Goal: Task Accomplishment & Management: Manage account settings

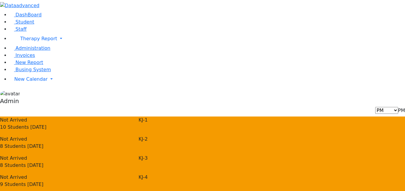
click at [327, 107] on div "AM PM [DATE] PM" at bounding box center [202, 110] width 405 height 7
click at [327, 107] on div "AM PM Friday PM" at bounding box center [202, 110] width 405 height 7
click at [282, 107] on div "AM PM Friday PM" at bounding box center [202, 110] width 405 height 7
click at [398, 108] on span "PM" at bounding box center [401, 111] width 7 height 6
click at [366, 22] on li "AM" at bounding box center [392, 25] width 52 height 7
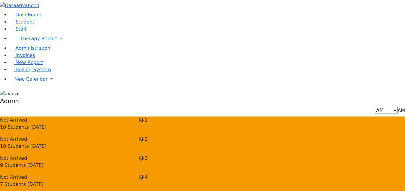
click at [310, 107] on div "AM PM Friday AM" at bounding box center [202, 110] width 405 height 7
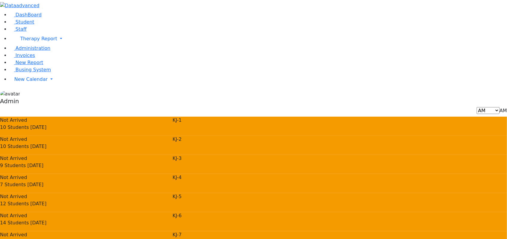
click at [405, 29] on li "PM" at bounding box center [494, 32] width 52 height 7
select select "2"
click at [405, 159] on div "Not Arrived 10 Students Today KJ-1 Not Arrived 8 Students Today KJ-2 Not Arrived" at bounding box center [253, 211] width 507 height 191
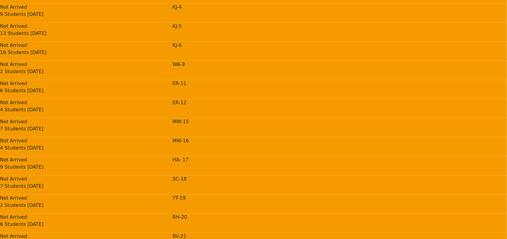
scroll to position [200, 0]
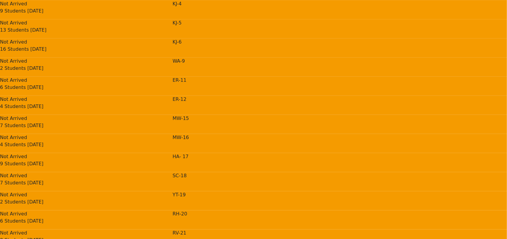
scroll to position [200, 0]
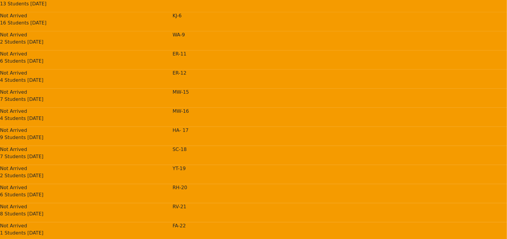
click at [363, 134] on div "Not Arrived 4 Students Today MW-16 Not Arrived 9 Students Today HA- 17 SC-18" at bounding box center [253, 222] width 507 height 229
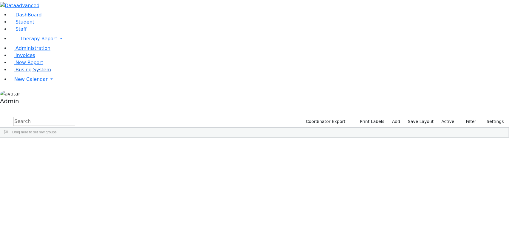
click at [30, 72] on span "Busing System" at bounding box center [32, 70] width 35 height 6
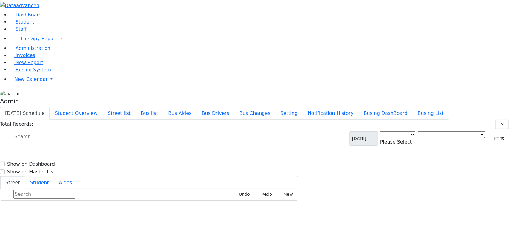
select select "3"
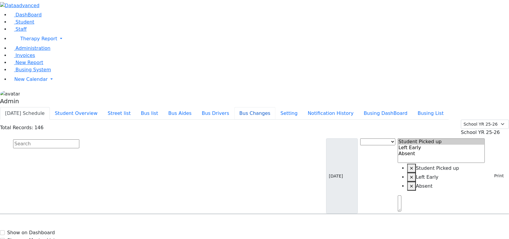
drag, startPoint x: 291, startPoint y: 5, endPoint x: 303, endPoint y: 9, distance: 12.8
click at [275, 107] on li "Bus Changes" at bounding box center [254, 113] width 41 height 12
click at [391, 107] on button "Busing DashBoard" at bounding box center [385, 113] width 54 height 13
click at [275, 107] on button "Bus Changes" at bounding box center [254, 113] width 41 height 13
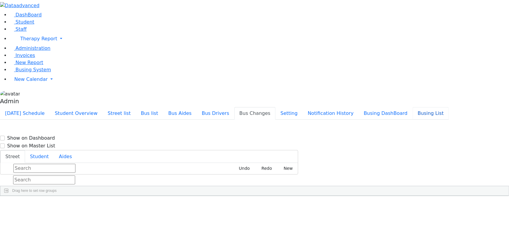
click at [433, 107] on button "Busing List" at bounding box center [430, 113] width 36 height 13
click at [50, 107] on button "Today's Schedule" at bounding box center [25, 113] width 50 height 13
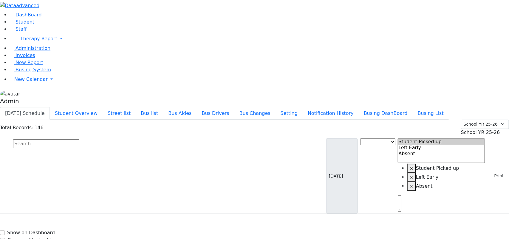
click at [298, 231] on h6 "1 Hamaspik Way - 8457823917" at bounding box center [260, 234] width 77 height 6
select select "2"
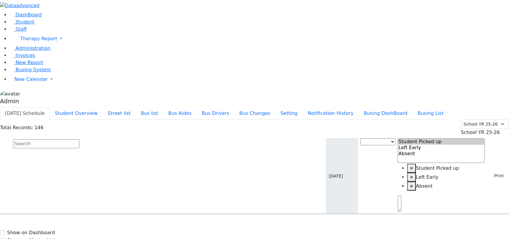
click at [219, 231] on div "Press SPACE to select this row." at bounding box center [219, 231] width 0 height 0
select select "2"
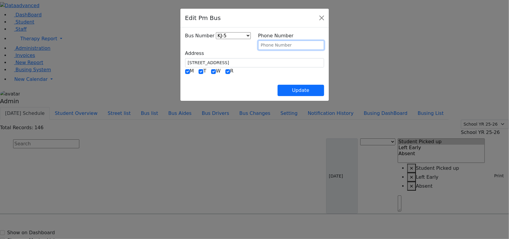
click at [276, 43] on input "text" at bounding box center [291, 45] width 66 height 9
click at [216, 38] on select "KJ-4 MA-13 RH-20 RV-21 PT KJ-1 KJ-2 KJ-3 KJ-5 KJ-6 WA-9 MW-15 ER-11 SC-18 YT-19…" at bounding box center [233, 35] width 35 height 7
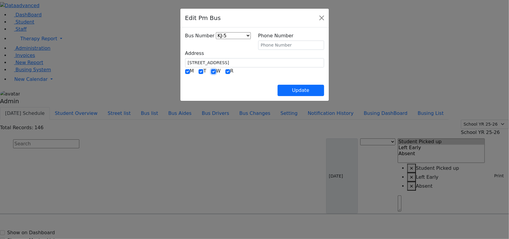
click at [211, 71] on input "checkbox" at bounding box center [213, 71] width 5 height 5
checkbox input "false"
click at [324, 90] on button "Update" at bounding box center [300, 90] width 46 height 11
select select "2"
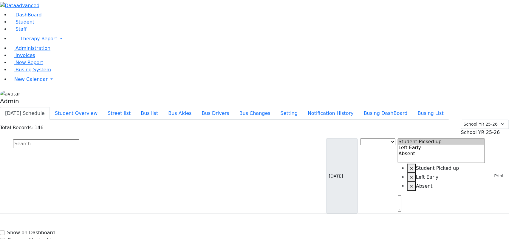
click at [275, 107] on button "Bus Changes" at bounding box center [254, 113] width 41 height 13
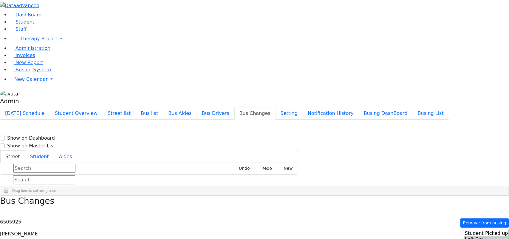
click at [105, 205] on div "KJ-1" at bounding box center [90, 212] width 28 height 15
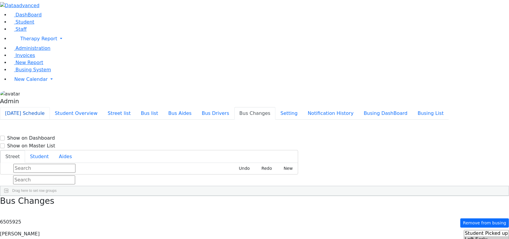
click at [50, 107] on button "Today's Schedule" at bounding box center [25, 113] width 50 height 13
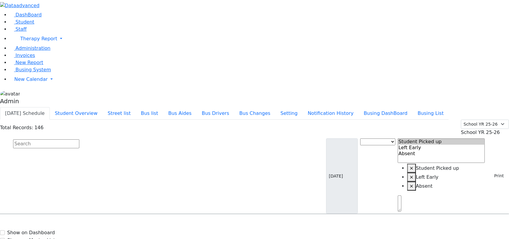
select select
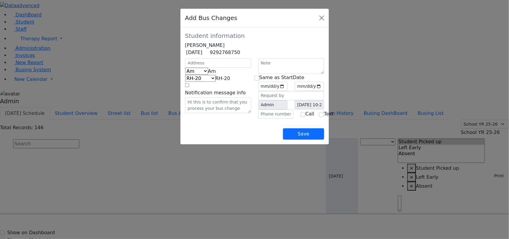
click at [216, 74] on span at bounding box center [216, 71] width 0 height 6
select select "2"
select select "337"
click at [287, 91] on input "date" at bounding box center [272, 86] width 29 height 9
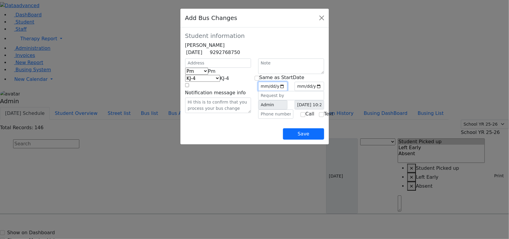
type input "2025-09-02"
click at [324, 91] on input "date" at bounding box center [308, 86] width 29 height 9
type input "2025-09-02"
click at [324, 139] on button "Save" at bounding box center [303, 133] width 41 height 11
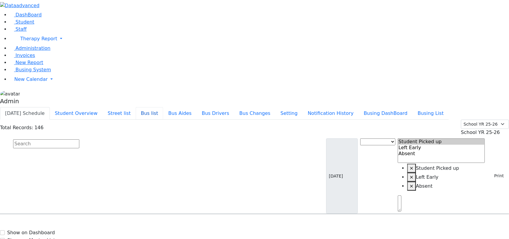
click at [163, 107] on button "Bus list" at bounding box center [149, 113] width 27 height 13
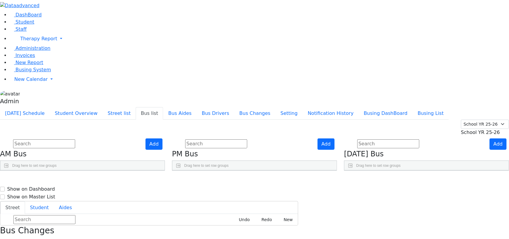
scroll to position [194, 0]
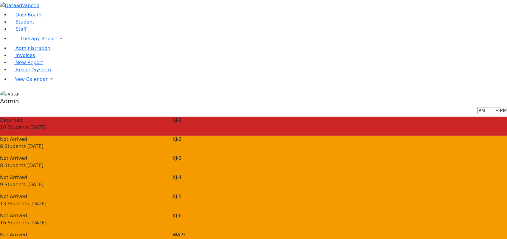
click at [373, 161] on div "Departed 10 Students Today KJ-1 Not Arrived 8 Students Today KJ-2 Not Arrived K…" at bounding box center [253, 211] width 507 height 191
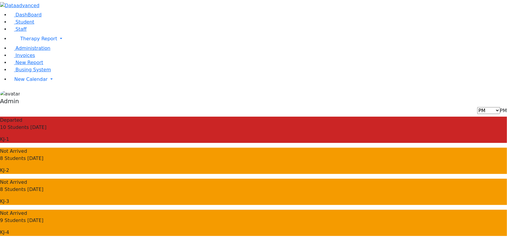
click at [434, 229] on p "KJ-4" at bounding box center [253, 232] width 507 height 7
click at [500, 108] on span "PM" at bounding box center [503, 111] width 7 height 6
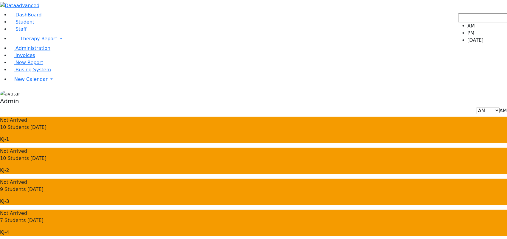
select select "3"
